Goal: Book appointment/travel/reservation

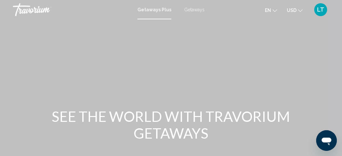
click at [195, 9] on span "Getaways" at bounding box center [194, 9] width 20 height 5
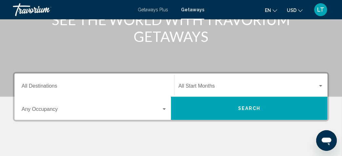
scroll to position [97, 0]
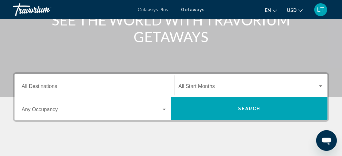
click at [224, 111] on button "Search" at bounding box center [249, 108] width 157 height 23
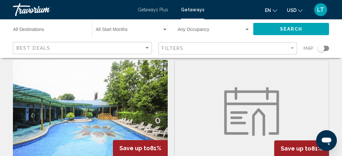
scroll to position [1228, 0]
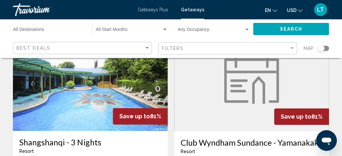
click at [327, 48] on div "Search widget" at bounding box center [324, 48] width 11 height 5
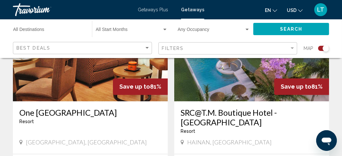
scroll to position [1428, 0]
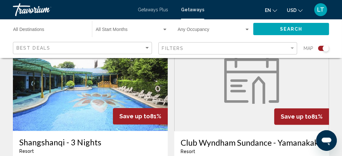
click at [323, 49] on div "Search widget" at bounding box center [326, 48] width 6 height 6
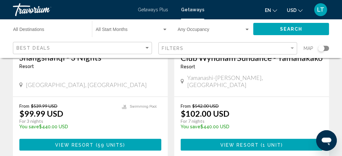
scroll to position [1322, 0]
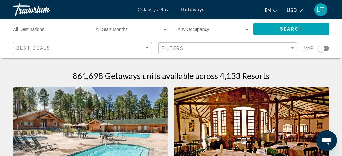
drag, startPoint x: 103, startPoint y: 121, endPoint x: 86, endPoint y: 101, distance: 26.3
click at [86, 101] on img "Main content" at bounding box center [90, 138] width 155 height 103
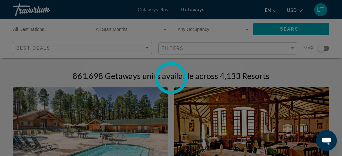
scroll to position [94, 0]
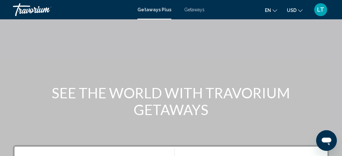
scroll to position [32, 0]
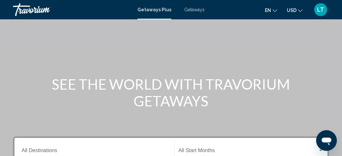
click at [193, 8] on span "Getaways" at bounding box center [194, 9] width 20 height 5
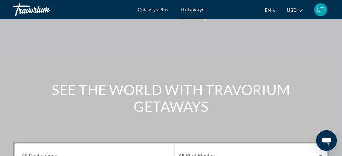
scroll to position [129, 0]
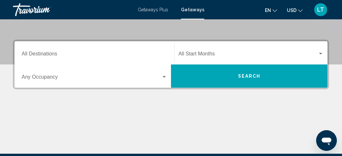
click at [204, 77] on button "Search" at bounding box center [249, 76] width 157 height 23
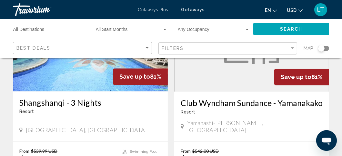
scroll to position [1292, 0]
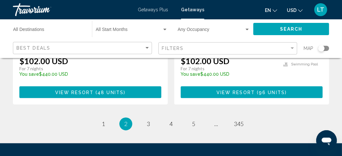
scroll to position [1357, 0]
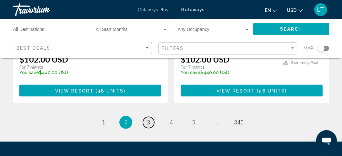
click at [148, 119] on span "3" at bounding box center [148, 122] width 3 height 7
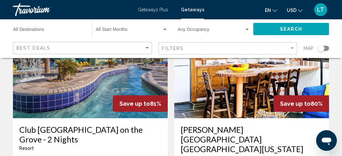
scroll to position [291, 0]
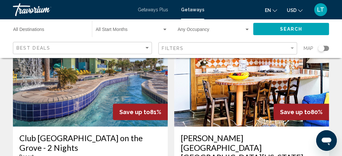
click at [51, 32] on input "Destination All Destinations" at bounding box center [49, 30] width 72 height 5
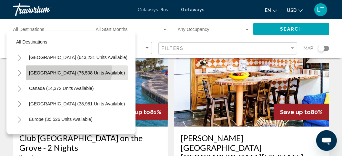
click at [68, 71] on span "[GEOGRAPHIC_DATA] (75,508 units available)" at bounding box center [77, 72] width 96 height 5
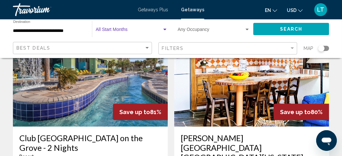
click at [166, 29] on div "Search widget" at bounding box center [164, 30] width 3 height 2
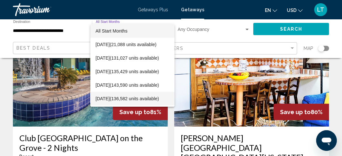
click at [159, 99] on span "[DATE] (136,582 units available)" at bounding box center [133, 99] width 74 height 14
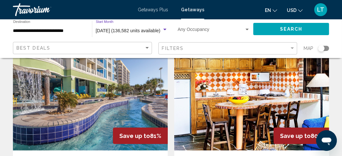
scroll to position [258, 0]
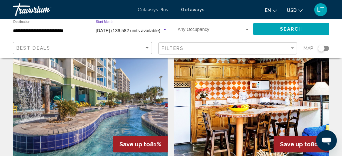
click at [245, 32] on div "Search widget" at bounding box center [248, 29] width 6 height 5
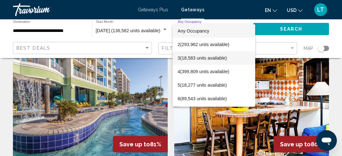
click at [216, 58] on span "3 (18,583 units available)" at bounding box center [214, 58] width 72 height 14
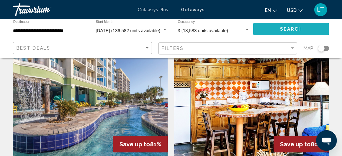
click at [303, 29] on button "Search" at bounding box center [292, 29] width 76 height 12
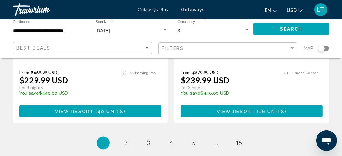
scroll to position [1389, 0]
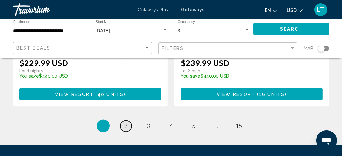
click at [130, 121] on link "page 2" at bounding box center [126, 126] width 11 height 11
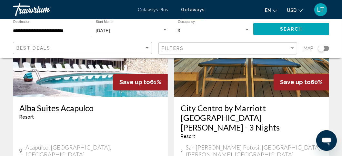
scroll to position [1325, 0]
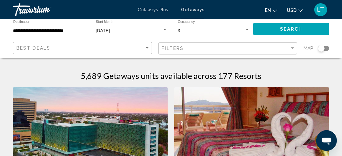
click at [60, 34] on div "**********" at bounding box center [49, 29] width 72 height 18
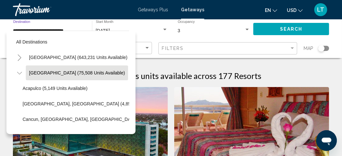
click at [19, 71] on icon "Toggle Mexico (75,508 units available)" at bounding box center [19, 73] width 5 height 6
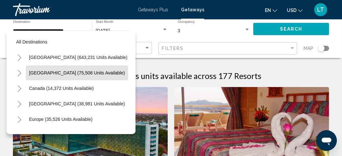
click at [15, 74] on button "Toggle Mexico (75,508 units available)" at bounding box center [19, 73] width 13 height 13
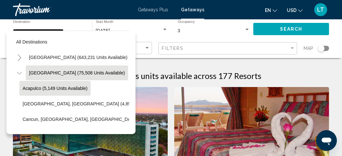
scroll to position [32, 0]
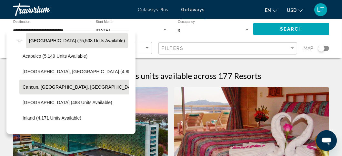
click at [29, 85] on span "Cancun, [GEOGRAPHIC_DATA], [GEOGRAPHIC_DATA] (35,317 units available)" at bounding box center [105, 87] width 164 height 5
type input "**********"
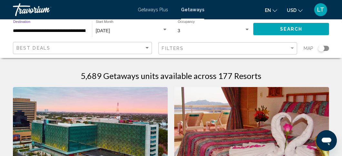
click at [287, 30] on span "Search" at bounding box center [291, 29] width 23 height 5
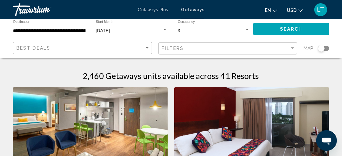
click at [247, 115] on img "Main content" at bounding box center [251, 138] width 155 height 103
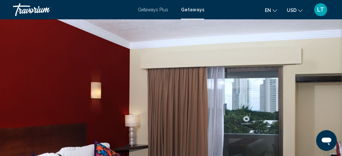
scroll to position [94, 0]
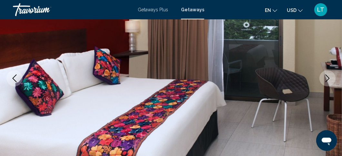
click at [324, 80] on icon "Next image" at bounding box center [328, 79] width 8 height 8
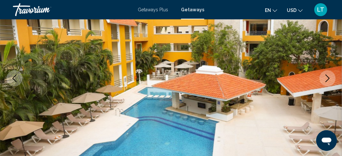
click at [324, 80] on icon "Next image" at bounding box center [328, 79] width 8 height 8
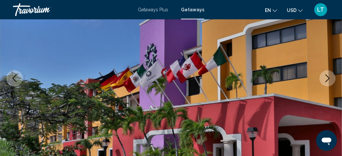
click at [324, 80] on icon "Next image" at bounding box center [328, 79] width 8 height 8
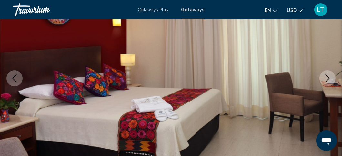
click at [324, 80] on icon "Next image" at bounding box center [328, 79] width 8 height 8
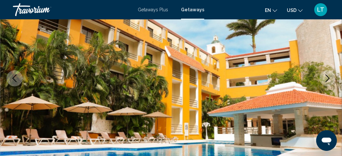
click at [324, 80] on icon "Next image" at bounding box center [328, 79] width 8 height 8
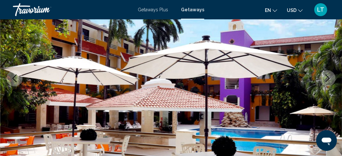
click at [324, 80] on icon "Next image" at bounding box center [328, 79] width 8 height 8
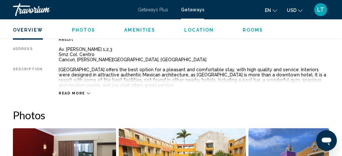
scroll to position [353, 0]
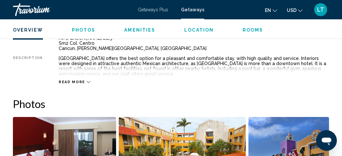
click at [81, 83] on span "Read more" at bounding box center [72, 82] width 26 height 4
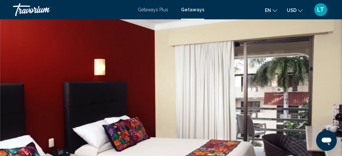
scroll to position [0, 0]
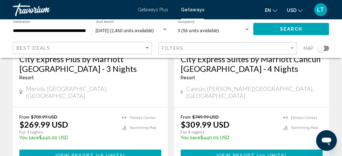
scroll to position [388, 0]
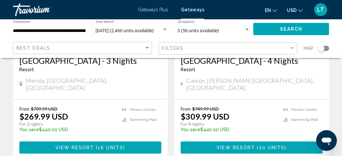
click at [252, 106] on p "From $749.99 USD" at bounding box center [229, 108] width 96 height 5
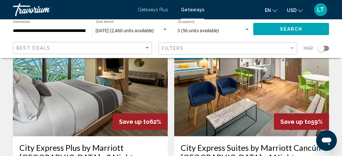
click at [252, 92] on img "Main content" at bounding box center [251, 84] width 155 height 103
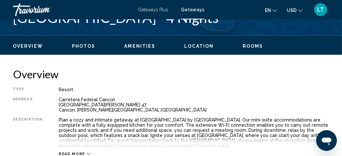
scroll to position [95, 0]
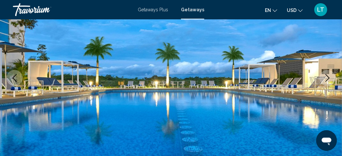
click at [328, 79] on icon "Next image" at bounding box center [328, 78] width 4 height 8
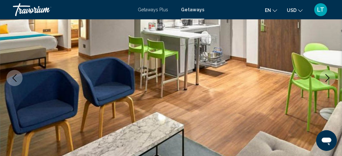
click at [328, 79] on icon "Next image" at bounding box center [328, 78] width 4 height 8
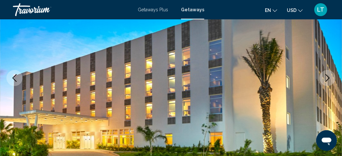
click at [328, 79] on icon "Next image" at bounding box center [328, 78] width 4 height 8
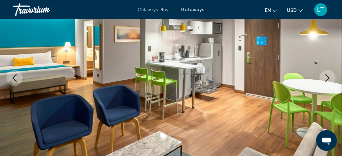
click at [328, 79] on icon "Next image" at bounding box center [328, 78] width 4 height 8
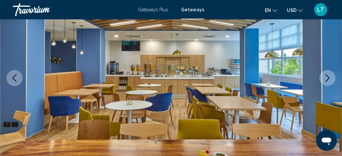
click at [328, 79] on icon "Next image" at bounding box center [328, 78] width 4 height 8
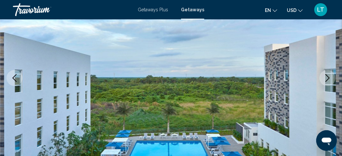
click at [328, 79] on icon "Next image" at bounding box center [328, 78] width 4 height 8
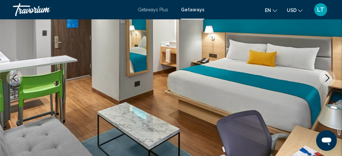
click at [328, 79] on icon "Next image" at bounding box center [328, 78] width 4 height 8
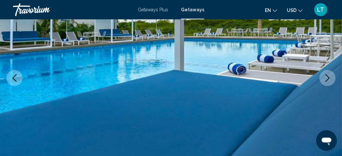
click at [328, 79] on icon "Next image" at bounding box center [328, 78] width 4 height 8
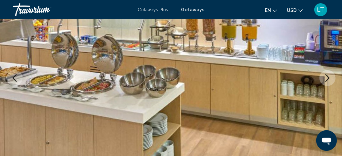
click at [328, 79] on icon "Next image" at bounding box center [328, 78] width 4 height 8
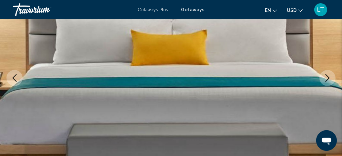
click at [328, 79] on icon "Next image" at bounding box center [328, 78] width 4 height 8
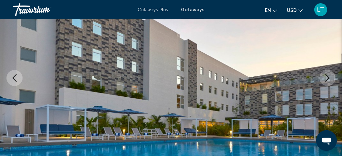
click at [328, 79] on icon "Next image" at bounding box center [328, 78] width 4 height 8
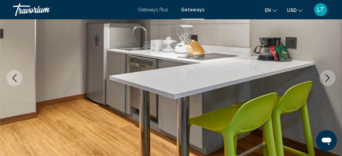
click at [328, 79] on icon "Next image" at bounding box center [328, 78] width 4 height 8
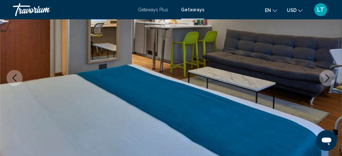
click at [328, 79] on icon "Next image" at bounding box center [328, 78] width 4 height 8
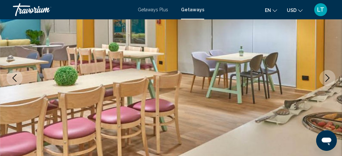
click at [328, 79] on icon "Next image" at bounding box center [328, 78] width 4 height 8
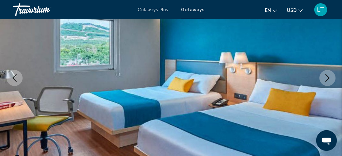
click at [328, 79] on icon "Next image" at bounding box center [328, 78] width 4 height 8
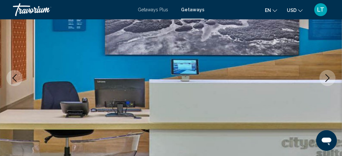
click at [328, 79] on icon "Next image" at bounding box center [328, 78] width 4 height 8
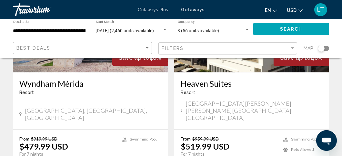
scroll to position [1292, 0]
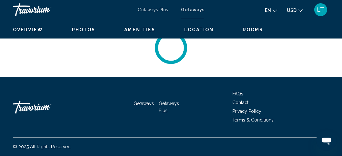
scroll to position [95, 0]
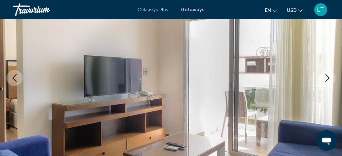
click at [324, 74] on button "Next image" at bounding box center [328, 78] width 16 height 16
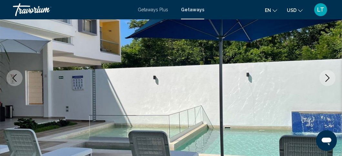
click at [324, 74] on button "Next image" at bounding box center [328, 78] width 16 height 16
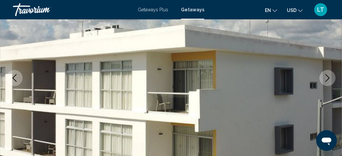
click at [324, 74] on button "Next image" at bounding box center [328, 78] width 16 height 16
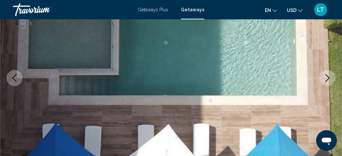
click at [324, 74] on button "Next image" at bounding box center [328, 78] width 16 height 16
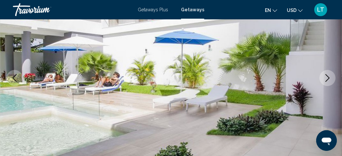
click at [324, 74] on button "Next image" at bounding box center [328, 78] width 16 height 16
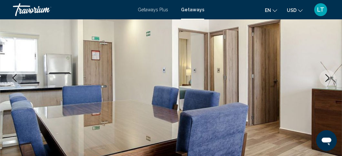
click at [324, 74] on button "Next image" at bounding box center [328, 78] width 16 height 16
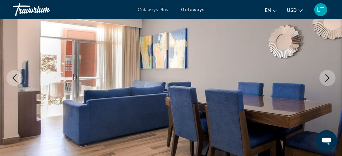
click at [324, 74] on button "Next image" at bounding box center [328, 78] width 16 height 16
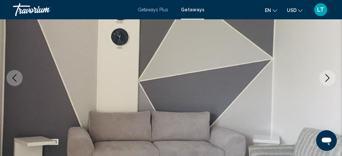
click at [324, 74] on button "Next image" at bounding box center [328, 78] width 16 height 16
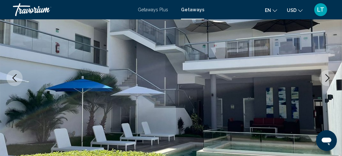
click at [324, 74] on button "Next image" at bounding box center [328, 78] width 16 height 16
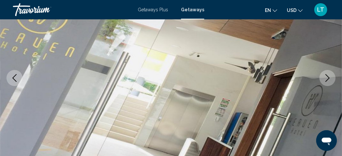
click at [324, 74] on button "Next image" at bounding box center [328, 78] width 16 height 16
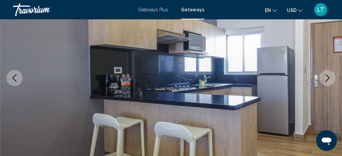
click at [324, 74] on button "Next image" at bounding box center [328, 78] width 16 height 16
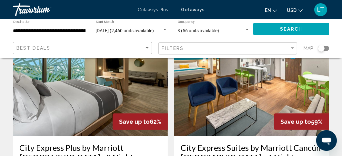
scroll to position [162, 0]
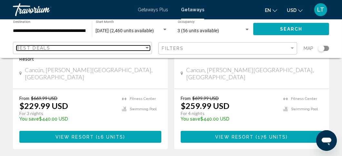
click at [150, 48] on div "Sort by" at bounding box center [147, 48] width 6 height 5
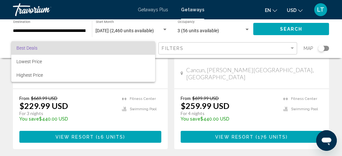
click at [290, 49] on div at bounding box center [171, 78] width 342 height 156
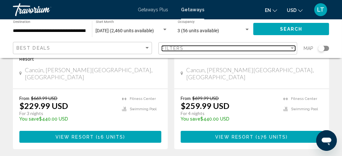
click at [294, 49] on div "Filter" at bounding box center [292, 48] width 3 height 2
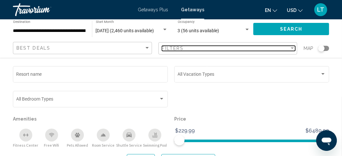
scroll to position [97, 0]
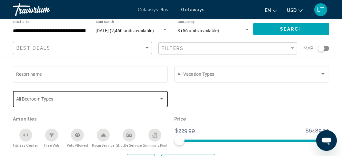
click at [160, 100] on div "Search widget" at bounding box center [161, 99] width 3 height 2
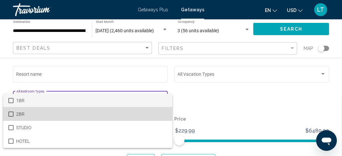
click at [83, 114] on span "2BR" at bounding box center [91, 115] width 151 height 14
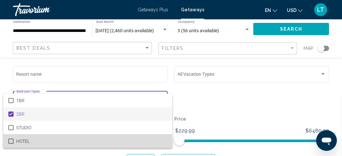
click at [49, 142] on span "HOTEL" at bounding box center [91, 142] width 151 height 14
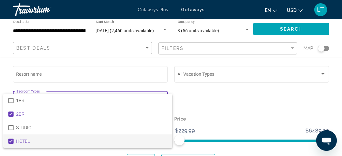
click at [289, 78] on div at bounding box center [171, 78] width 342 height 156
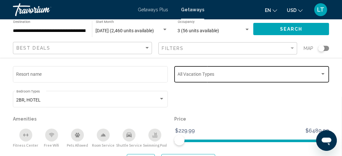
click at [308, 80] on div "Vacation Types All Vacation Types" at bounding box center [252, 74] width 148 height 18
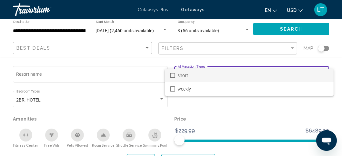
click at [290, 117] on div at bounding box center [171, 78] width 342 height 156
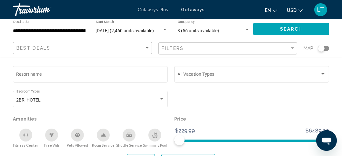
scroll to position [323, 0]
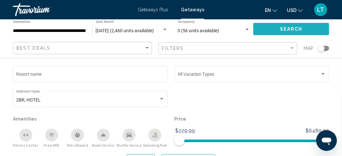
click at [306, 32] on button "Search" at bounding box center [292, 29] width 76 height 12
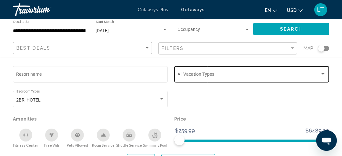
scroll to position [129, 0]
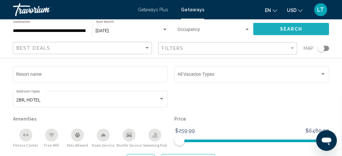
click at [272, 25] on button "Search" at bounding box center [292, 29] width 76 height 12
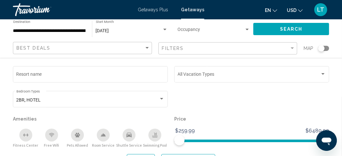
scroll to position [388, 0]
click at [180, 11] on li "Getaways" at bounding box center [190, 9] width 30 height 5
click at [152, 13] on div "Getaways Plus Getaways en English Español Français Italiano Português русский U…" at bounding box center [171, 10] width 342 height 14
click at [152, 9] on span "Getaways Plus" at bounding box center [153, 9] width 30 height 5
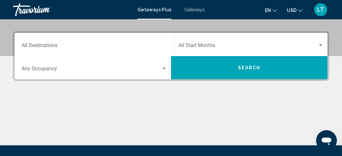
scroll to position [129, 0]
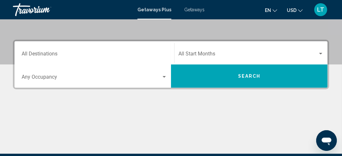
click at [58, 55] on input "Destination All Destinations" at bounding box center [95, 55] width 146 height 6
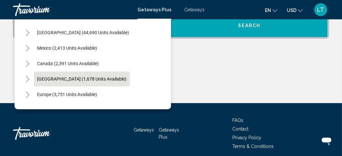
scroll to position [148, 0]
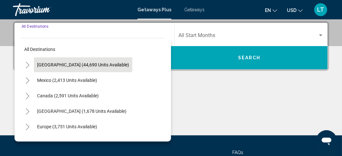
click at [74, 66] on span "[GEOGRAPHIC_DATA] (44,690 units available)" at bounding box center [83, 64] width 92 height 5
type input "**********"
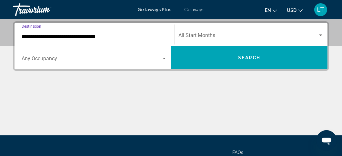
click at [81, 59] on span "Search widget" at bounding box center [92, 60] width 140 height 6
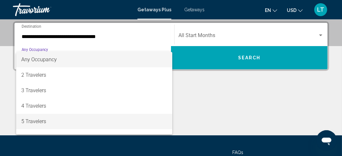
click at [75, 117] on span "5 Travelers" at bounding box center [94, 122] width 146 height 16
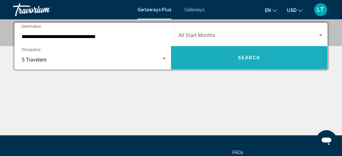
click at [275, 62] on button "Search" at bounding box center [249, 57] width 157 height 23
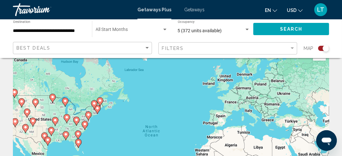
scroll to position [64, 0]
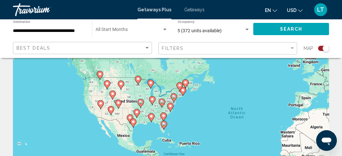
drag, startPoint x: 67, startPoint y: 102, endPoint x: 154, endPoint y: 130, distance: 91.4
click at [154, 130] on div "To activate drag with keyboard, press Alt + Enter. Once in keyboard drag state,…" at bounding box center [171, 97] width 317 height 194
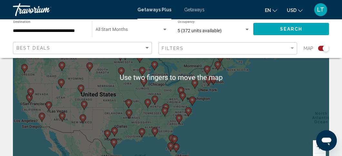
scroll to position [84, 0]
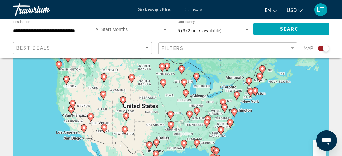
drag, startPoint x: 166, startPoint y: 99, endPoint x: 208, endPoint y: 111, distance: 43.8
click at [208, 111] on div "To activate drag with keyboard, press Alt + Enter. Once in keyboard drag state,…" at bounding box center [171, 78] width 317 height 194
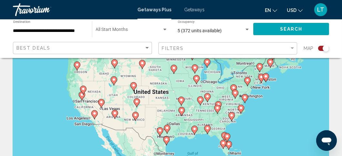
drag, startPoint x: 179, startPoint y: 131, endPoint x: 189, endPoint y: 84, distance: 47.9
click at [189, 84] on div "To activate drag with keyboard, press Alt + Enter. Once in keyboard drag state,…" at bounding box center [171, 110] width 317 height 194
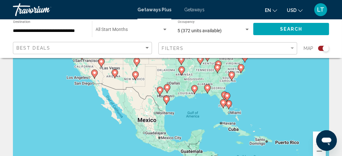
scroll to position [84, 0]
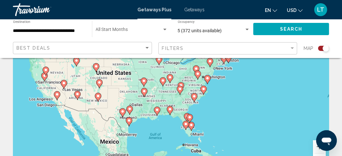
drag, startPoint x: 207, startPoint y: 107, endPoint x: 172, endPoint y: 120, distance: 37.7
click at [172, 120] on div "To activate drag with keyboard, press Alt + Enter. Once in keyboard drag state,…" at bounding box center [171, 78] width 317 height 194
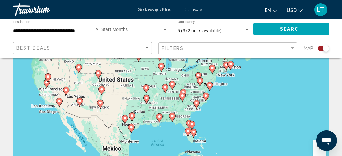
drag, startPoint x: 224, startPoint y: 108, endPoint x: 227, endPoint y: 116, distance: 9.0
click at [227, 116] on div "To activate drag with keyboard, press Alt + Enter. Once in keyboard drag state,…" at bounding box center [171, 78] width 317 height 194
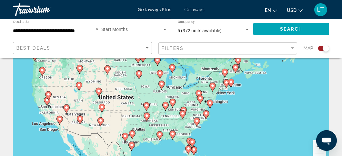
drag, startPoint x: 172, startPoint y: 102, endPoint x: 173, endPoint y: 121, distance: 18.4
click at [173, 121] on div "To activate drag with keyboard, press Alt + Enter. Once in keyboard drag state,…" at bounding box center [171, 78] width 317 height 194
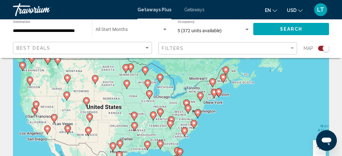
drag, startPoint x: 91, startPoint y: 102, endPoint x: 79, endPoint y: 112, distance: 15.8
click at [79, 112] on div "To activate drag with keyboard, press Alt + Enter. Once in keyboard drag state,…" at bounding box center [171, 78] width 317 height 194
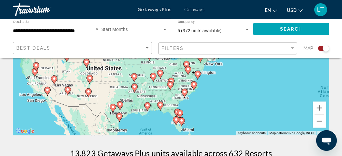
scroll to position [116, 0]
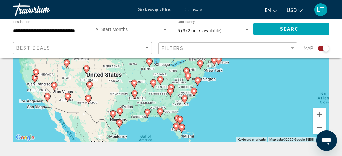
click at [158, 94] on div "To activate drag with keyboard, press Alt + Enter. Once in keyboard drag state,…" at bounding box center [171, 45] width 317 height 194
click at [170, 92] on image "Main content" at bounding box center [171, 91] width 4 height 4
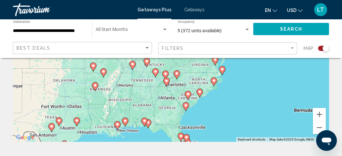
drag, startPoint x: 167, startPoint y: 76, endPoint x: 165, endPoint y: 117, distance: 41.1
click at [165, 117] on div "To activate drag with keyboard, press Alt + Enter. Once in keyboard drag state,…" at bounding box center [171, 45] width 317 height 194
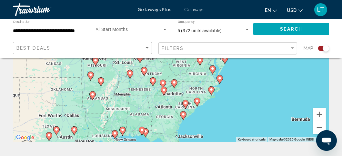
drag, startPoint x: 153, startPoint y: 96, endPoint x: 151, endPoint y: 106, distance: 10.3
click at [151, 106] on div "To activate drag with keyboard, press Alt + Enter. Once in keyboard drag state,…" at bounding box center [171, 45] width 317 height 194
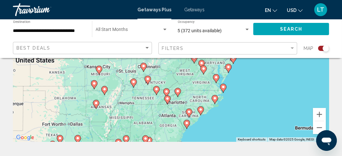
drag, startPoint x: 146, startPoint y: 96, endPoint x: 150, endPoint y: 106, distance: 11.2
click at [150, 106] on div "To activate drag with keyboard, press Alt + Enter. Once in keyboard drag state,…" at bounding box center [171, 45] width 317 height 194
click at [97, 103] on image "Main content" at bounding box center [96, 103] width 4 height 4
type input "**********"
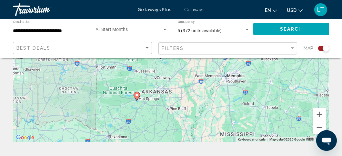
drag, startPoint x: 209, startPoint y: 84, endPoint x: 174, endPoint y: 140, distance: 66.1
click at [174, 140] on div "To activate drag with keyboard, press Alt + Enter. Once in keyboard drag state,…" at bounding box center [171, 45] width 317 height 194
click at [139, 96] on icon "Main content" at bounding box center [137, 96] width 6 height 8
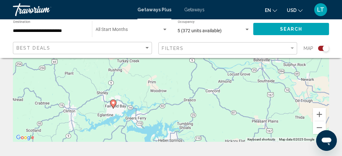
drag, startPoint x: 135, startPoint y: 126, endPoint x: 161, endPoint y: 74, distance: 58.1
click at [161, 74] on div "To activate drag with keyboard, press Alt + Enter. Once in keyboard drag state,…" at bounding box center [171, 45] width 317 height 194
click at [115, 104] on icon "Main content" at bounding box center [113, 104] width 6 height 8
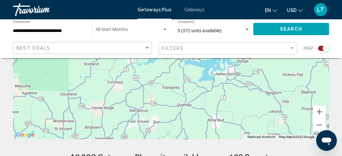
scroll to position [52, 0]
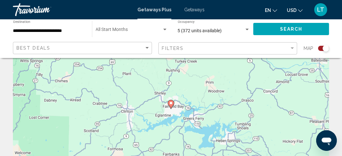
click at [195, 9] on span "Getaways" at bounding box center [194, 9] width 20 height 5
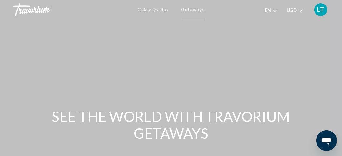
scroll to position [129, 0]
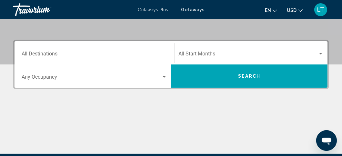
click at [84, 51] on div "Destination All Destinations" at bounding box center [95, 53] width 146 height 20
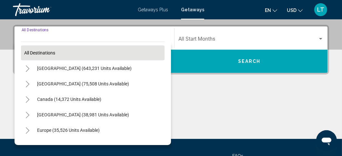
scroll to position [148, 0]
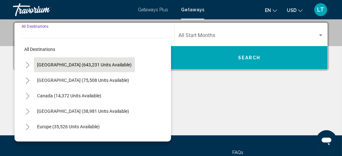
click at [73, 66] on span "[GEOGRAPHIC_DATA] (643,231 units available)" at bounding box center [84, 64] width 95 height 5
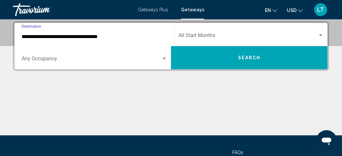
click at [86, 35] on input "**********" at bounding box center [95, 37] width 146 height 6
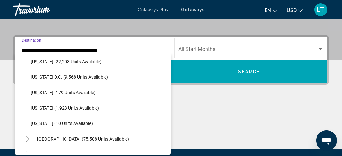
scroll to position [646, 0]
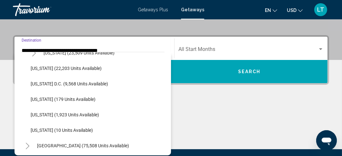
click at [80, 86] on button "[US_STATE] D.C. (9,568 units available)" at bounding box center [69, 84] width 84 height 15
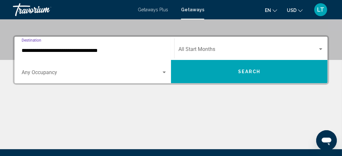
type input "**********"
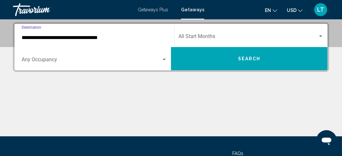
scroll to position [148, 0]
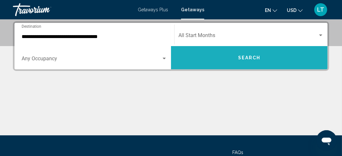
click at [252, 54] on button "Search" at bounding box center [249, 57] width 157 height 23
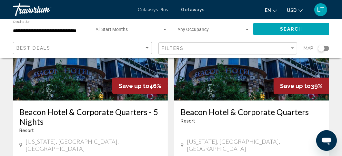
scroll to position [323, 0]
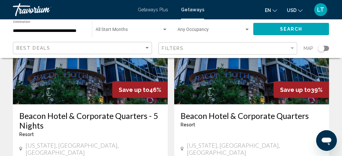
click at [92, 70] on img "Main content" at bounding box center [90, 52] width 155 height 103
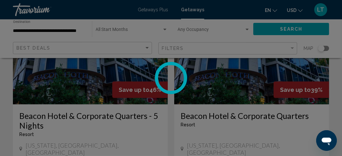
scroll to position [94, 0]
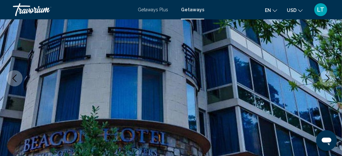
click at [328, 77] on icon "Next image" at bounding box center [328, 79] width 8 height 8
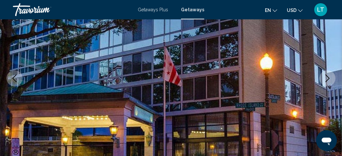
click at [328, 77] on icon "Next image" at bounding box center [328, 79] width 8 height 8
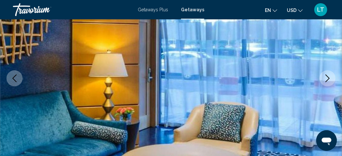
click at [328, 77] on icon "Next image" at bounding box center [328, 79] width 8 height 8
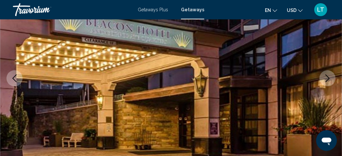
click at [328, 77] on icon "Next image" at bounding box center [328, 79] width 8 height 8
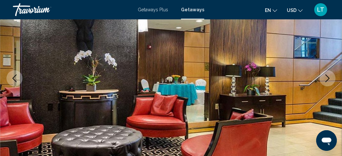
click at [328, 77] on icon "Next image" at bounding box center [328, 79] width 8 height 8
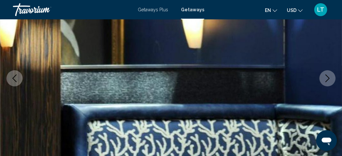
click at [328, 77] on icon "Next image" at bounding box center [328, 79] width 8 height 8
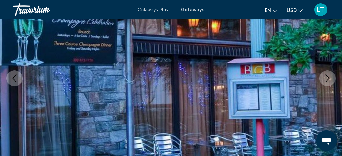
click at [328, 77] on icon "Next image" at bounding box center [328, 79] width 8 height 8
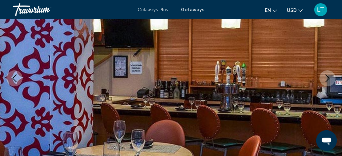
click at [328, 77] on icon "Next image" at bounding box center [328, 79] width 8 height 8
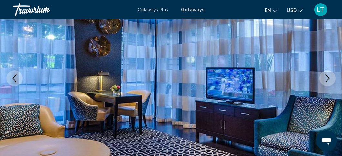
click at [328, 77] on icon "Next image" at bounding box center [328, 79] width 8 height 8
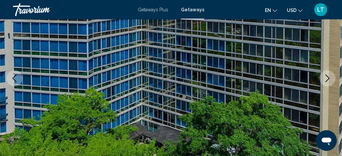
click at [328, 77] on icon "Next image" at bounding box center [328, 79] width 8 height 8
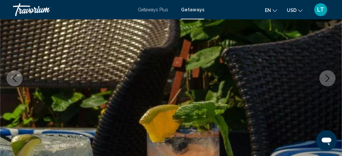
click at [328, 77] on icon "Next image" at bounding box center [328, 79] width 8 height 8
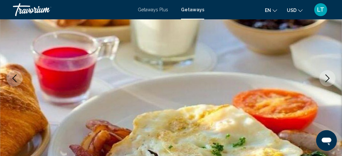
click at [328, 77] on icon "Next image" at bounding box center [328, 79] width 8 height 8
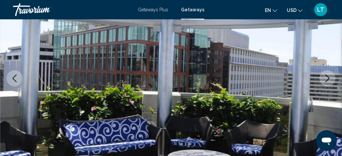
click at [328, 77] on icon "Next image" at bounding box center [328, 79] width 8 height 8
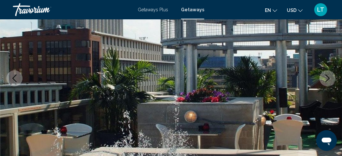
click at [328, 77] on icon "Next image" at bounding box center [328, 79] width 8 height 8
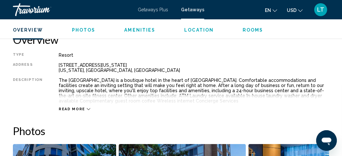
scroll to position [321, 0]
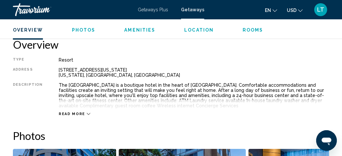
click at [87, 114] on icon "Main content" at bounding box center [89, 114] width 4 height 4
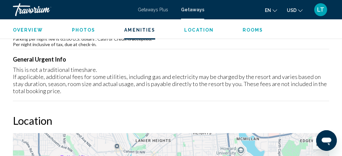
scroll to position [644, 0]
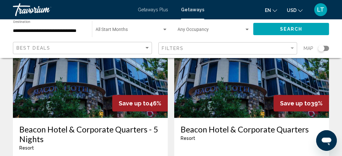
scroll to position [323, 0]
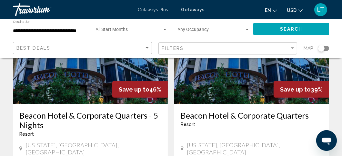
click at [256, 72] on img "Main content" at bounding box center [251, 52] width 155 height 103
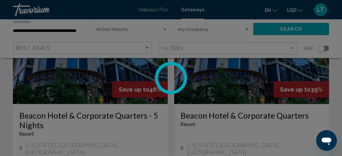
scroll to position [94, 0]
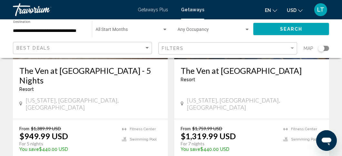
scroll to position [614, 0]
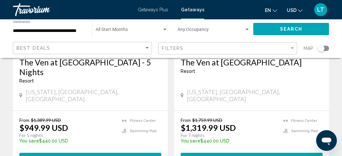
click at [100, 156] on span "808 units" at bounding box center [111, 159] width 30 height 5
